Goal: Task Accomplishment & Management: Manage account settings

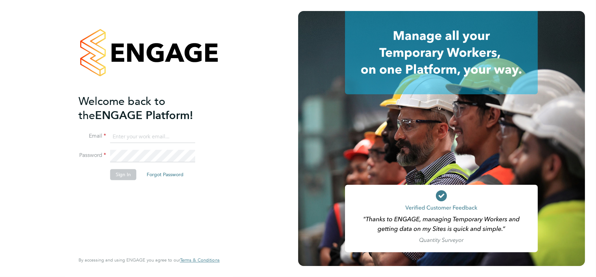
type input "[EMAIL_ADDRESS][DOMAIN_NAME]"
click at [122, 177] on button "Sign In" at bounding box center [123, 174] width 26 height 11
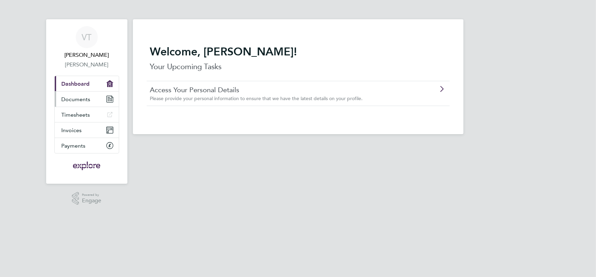
click at [82, 100] on span "Documents" at bounding box center [76, 99] width 29 height 7
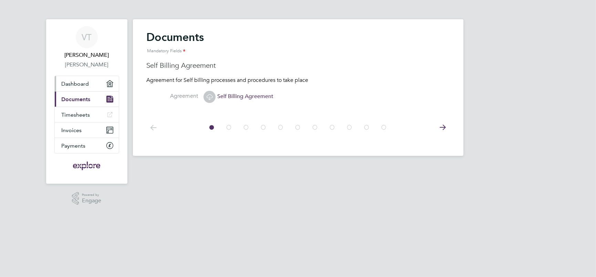
click at [67, 82] on span "Dashboard" at bounding box center [76, 84] width 28 height 7
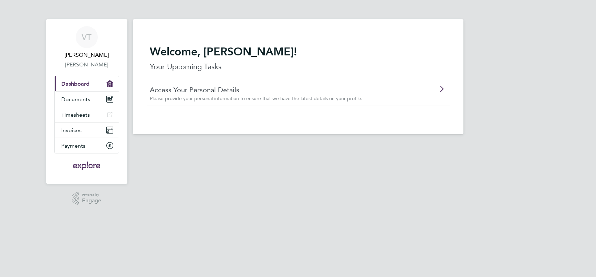
click at [196, 88] on link "Access Your Personal Details" at bounding box center [278, 89] width 257 height 9
click at [443, 90] on icon at bounding box center [441, 89] width 9 height 6
click at [73, 114] on span "Timesheets" at bounding box center [76, 114] width 29 height 7
